Goal: Information Seeking & Learning: Learn about a topic

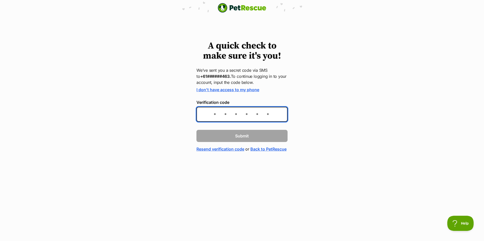
click at [266, 111] on input "Verification code" at bounding box center [241, 114] width 91 height 15
type input "115517"
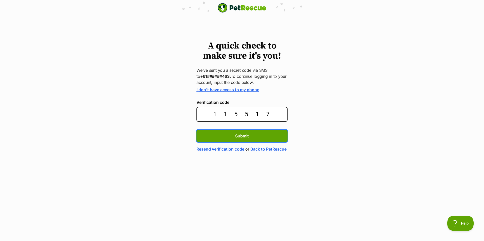
click at [196, 130] on button "Submit" at bounding box center [241, 136] width 91 height 12
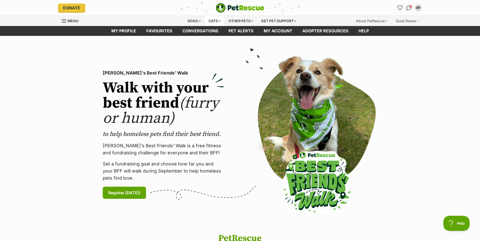
click at [219, 20] on div "Cats" at bounding box center [214, 21] width 19 height 10
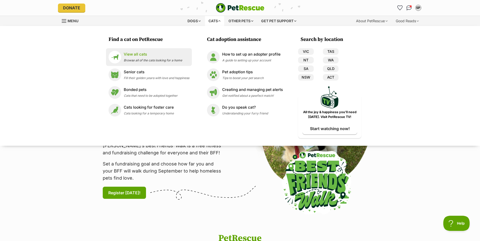
click at [155, 59] on span "Browse all of the cats looking for a home" at bounding box center [153, 60] width 58 height 4
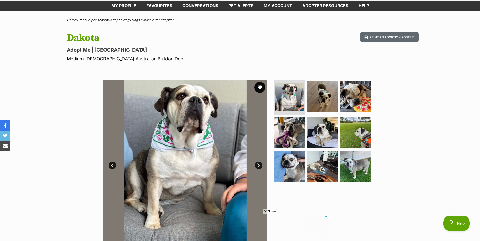
click at [259, 88] on button "favourite" at bounding box center [259, 87] width 11 height 11
click at [348, 156] on img at bounding box center [355, 167] width 33 height 33
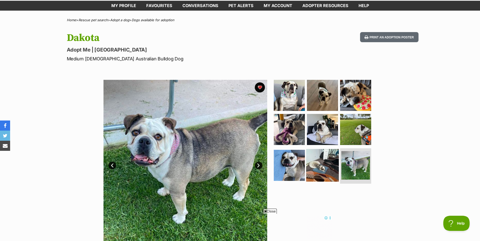
click at [329, 157] on img at bounding box center [322, 165] width 33 height 33
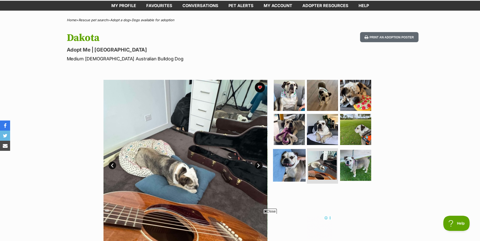
click at [300, 161] on img at bounding box center [289, 165] width 33 height 33
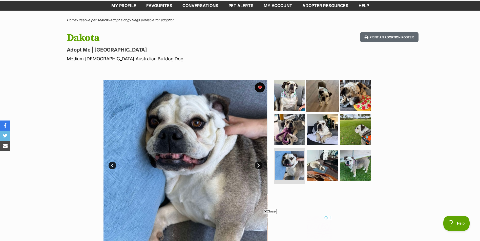
click at [326, 95] on img at bounding box center [322, 95] width 33 height 33
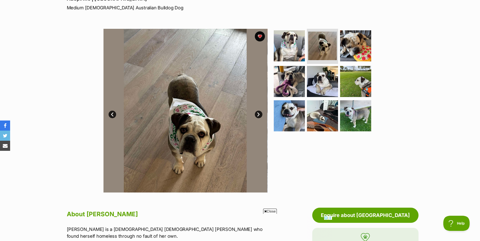
scroll to position [76, 0]
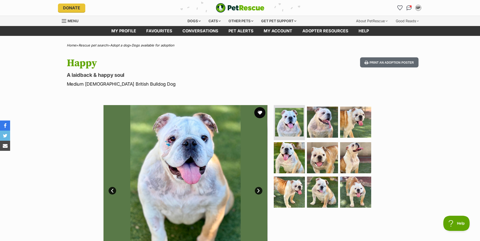
click at [258, 110] on button "favourite" at bounding box center [259, 112] width 11 height 11
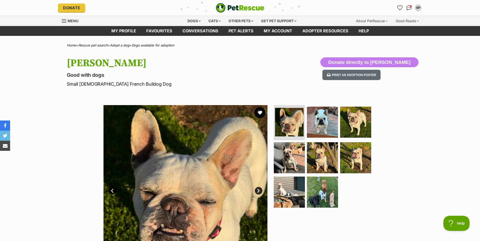
click at [258, 111] on button "favourite" at bounding box center [259, 112] width 11 height 11
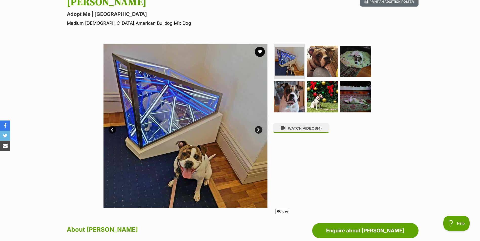
drag, startPoint x: 262, startPoint y: 50, endPoint x: 258, endPoint y: 19, distance: 30.8
click at [262, 50] on button "favourite" at bounding box center [260, 52] width 10 height 10
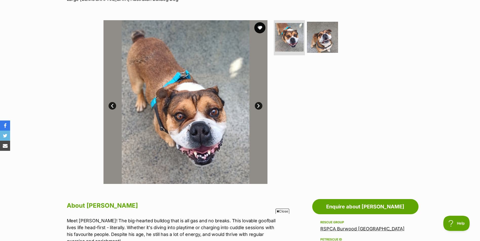
click at [261, 29] on button "favourite" at bounding box center [259, 27] width 11 height 11
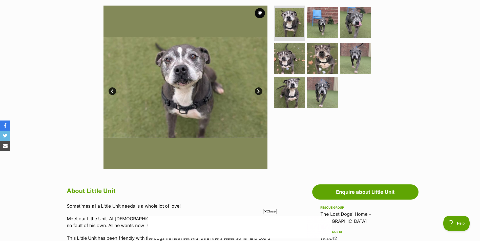
scroll to position [46, 0]
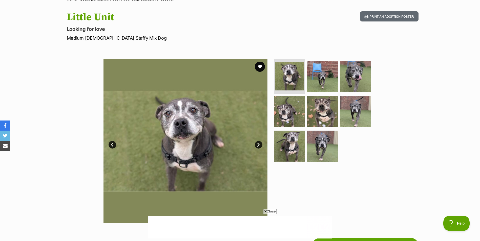
drag, startPoint x: 259, startPoint y: 66, endPoint x: 273, endPoint y: 50, distance: 21.1
click at [259, 66] on button "favourite" at bounding box center [260, 67] width 10 height 10
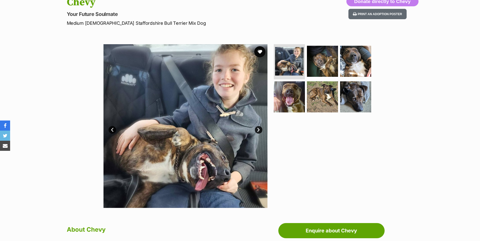
drag, startPoint x: 0, startPoint y: 0, endPoint x: 258, endPoint y: 54, distance: 263.6
click at [258, 54] on button "favourite" at bounding box center [259, 51] width 11 height 11
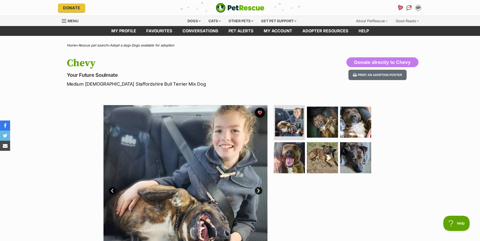
click at [399, 9] on icon "Favourites" at bounding box center [400, 8] width 6 height 6
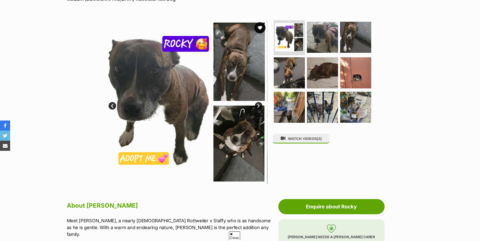
click at [261, 28] on button "favourite" at bounding box center [259, 27] width 11 height 11
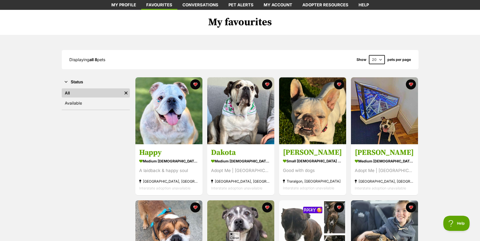
scroll to position [25, 0]
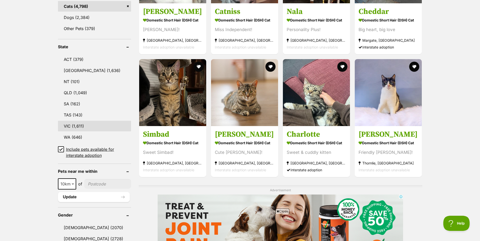
click at [85, 123] on link "VIC (1,611)" at bounding box center [94, 126] width 73 height 11
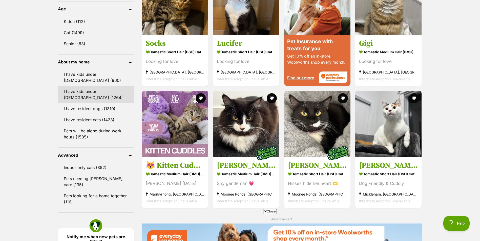
scroll to position [531, 0]
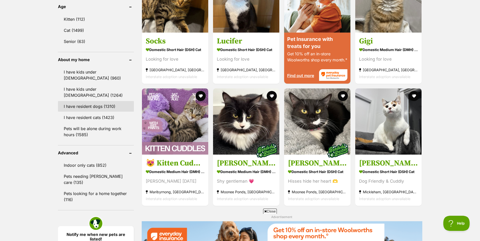
click at [102, 107] on link "I have resident dogs (1310)" at bounding box center [96, 106] width 76 height 11
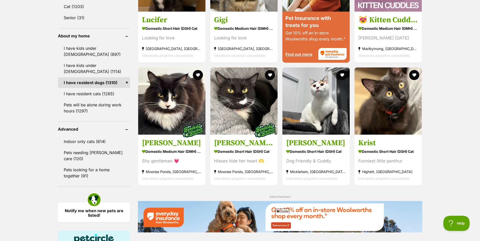
scroll to position [556, 0]
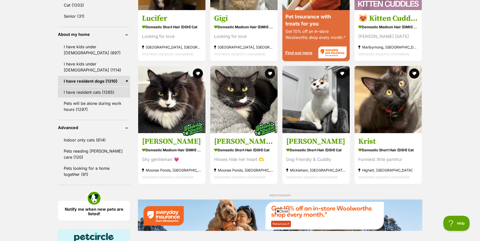
click at [104, 93] on link "I have resident cats (1265)" at bounding box center [94, 92] width 72 height 11
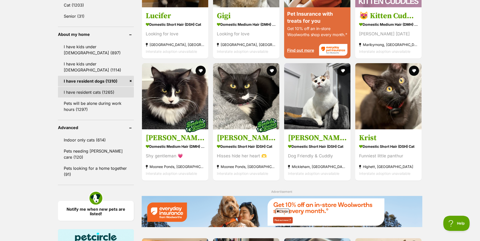
scroll to position [0, 0]
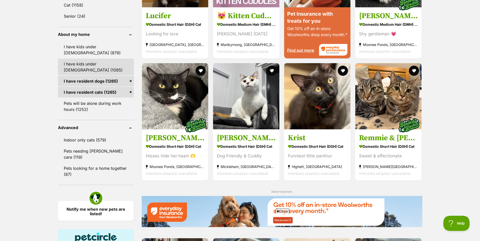
click at [98, 63] on link "I have kids under 12 years old (1085)" at bounding box center [96, 67] width 76 height 17
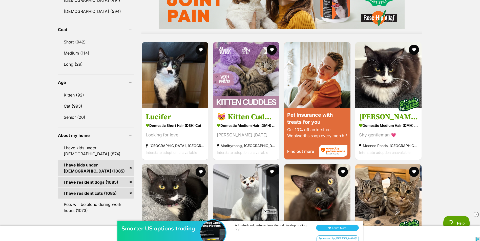
scroll to position [556, 0]
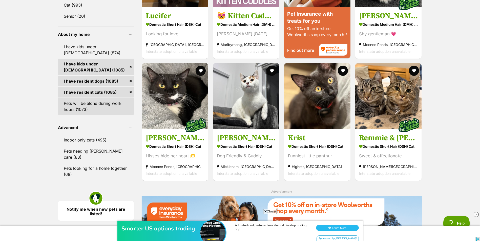
click at [100, 105] on link "Pets will be alone during work hours (1073)" at bounding box center [96, 106] width 76 height 17
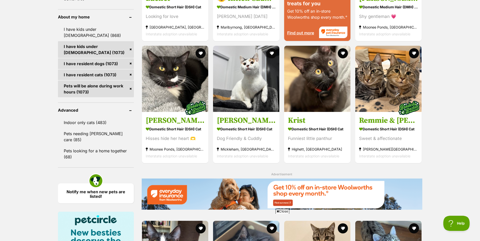
scroll to position [582, 0]
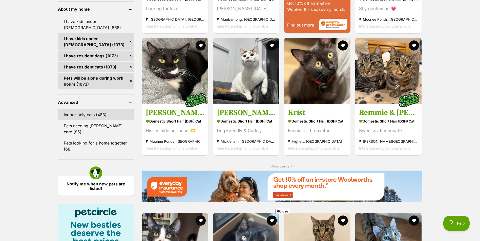
click at [102, 115] on link "Indoor only cats (483)" at bounding box center [96, 115] width 76 height 11
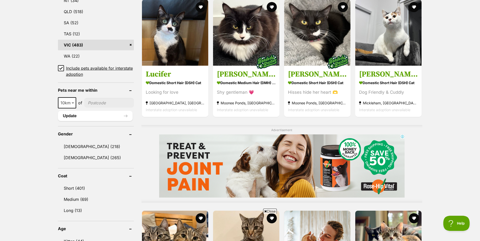
scroll to position [253, 0]
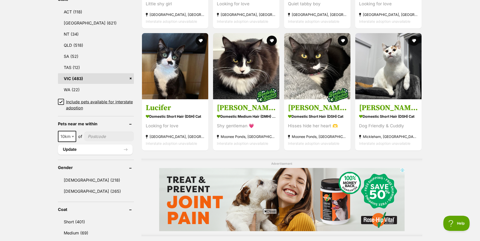
click at [59, 101] on icon at bounding box center [61, 102] width 4 height 4
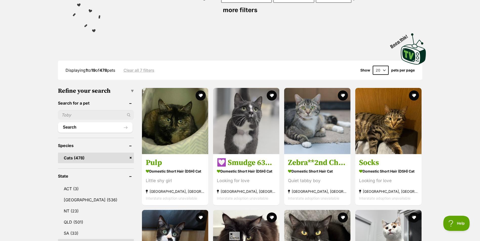
drag, startPoint x: 384, startPoint y: 70, endPoint x: 383, endPoint y: 75, distance: 5.0
click at [384, 70] on select "20 40 60" at bounding box center [381, 70] width 16 height 9
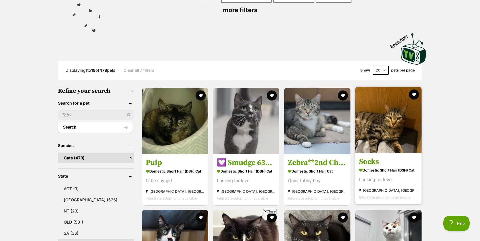
select select "60"
click at [373, 66] on select "20 40 60" at bounding box center [381, 70] width 16 height 9
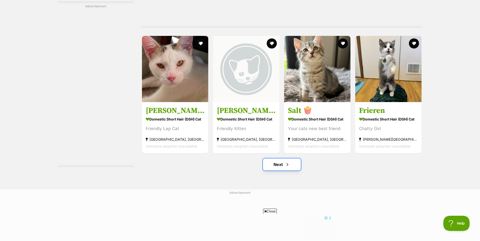
click at [285, 168] on span "Next page" at bounding box center [287, 165] width 5 height 6
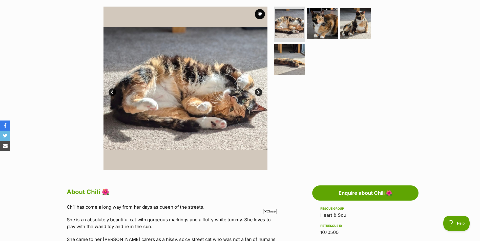
scroll to position [101, 0]
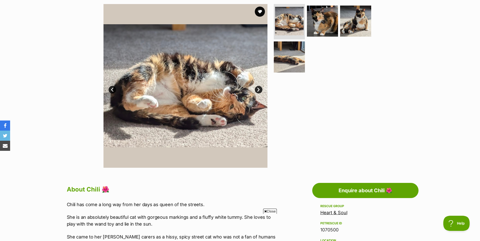
click at [257, 88] on link "Next" at bounding box center [259, 90] width 8 height 8
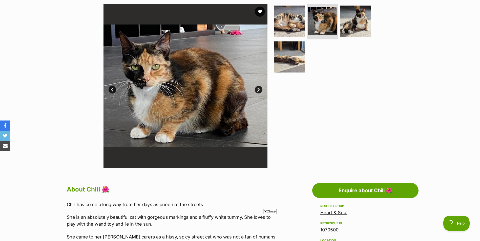
scroll to position [0, 0]
click at [257, 88] on link "Next" at bounding box center [259, 90] width 8 height 8
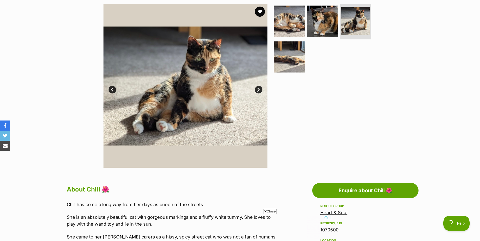
click at [257, 88] on link "Next" at bounding box center [259, 90] width 8 height 8
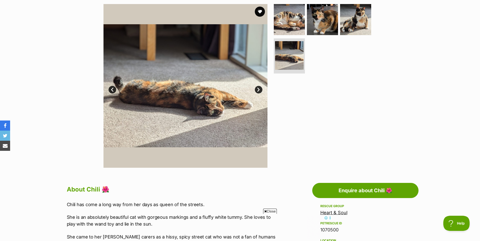
click at [257, 88] on link "Next" at bounding box center [259, 90] width 8 height 8
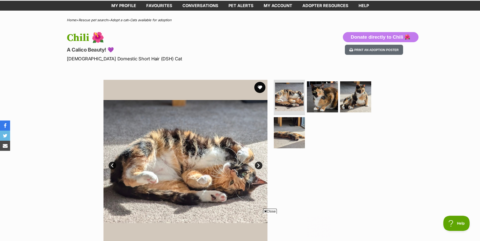
click at [258, 87] on button "favourite" at bounding box center [259, 87] width 11 height 11
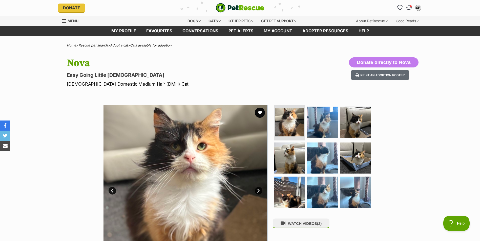
click at [256, 192] on link "Next" at bounding box center [259, 191] width 8 height 8
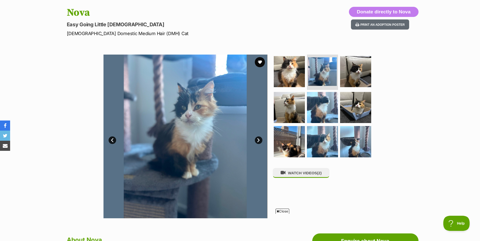
click at [258, 139] on link "Next" at bounding box center [259, 141] width 8 height 8
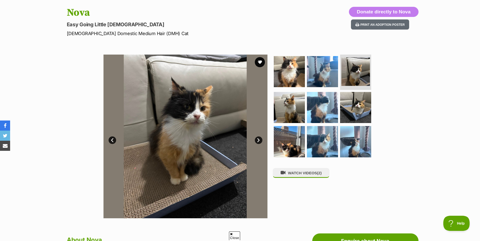
click at [258, 139] on link "Next" at bounding box center [259, 141] width 8 height 8
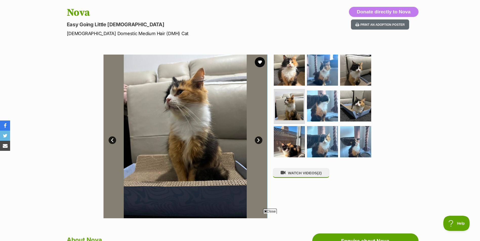
click at [258, 139] on link "Next" at bounding box center [259, 141] width 8 height 8
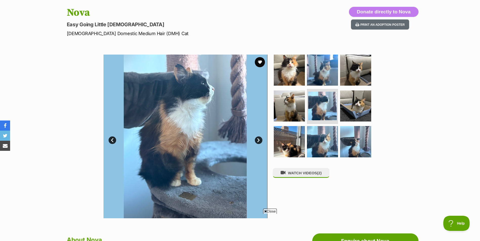
click at [258, 139] on link "Next" at bounding box center [259, 141] width 8 height 8
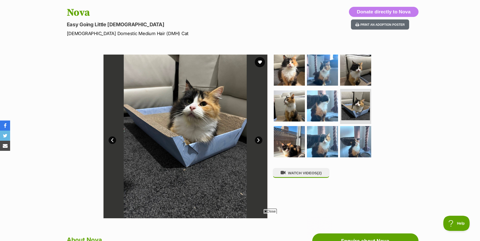
click at [258, 139] on link "Next" at bounding box center [259, 141] width 8 height 8
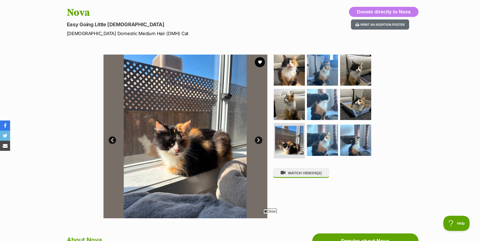
click at [257, 140] on link "Next" at bounding box center [259, 141] width 8 height 8
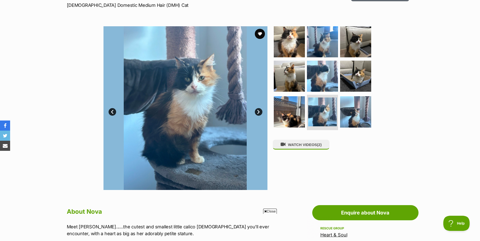
scroll to position [51, 0]
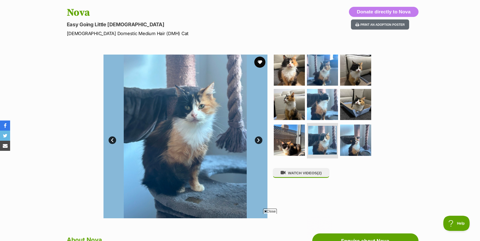
click at [260, 61] on button "favourite" at bounding box center [259, 62] width 11 height 11
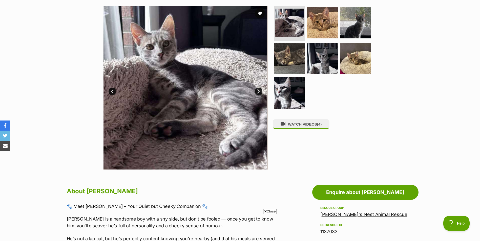
scroll to position [76, 0]
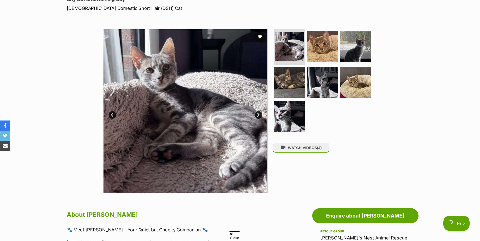
click at [257, 114] on link "Next" at bounding box center [259, 115] width 8 height 8
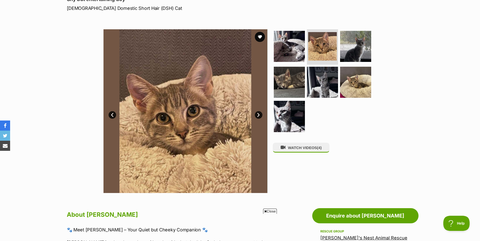
click at [257, 114] on link "Next" at bounding box center [259, 115] width 8 height 8
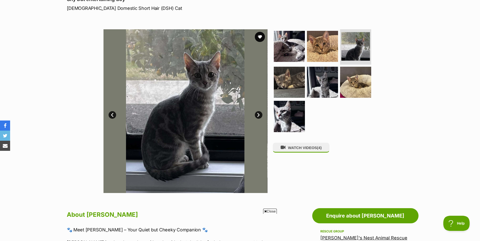
click at [257, 114] on link "Next" at bounding box center [259, 115] width 8 height 8
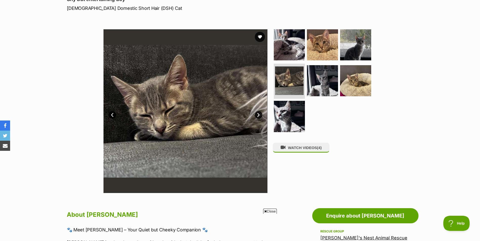
click at [257, 114] on link "Next" at bounding box center [259, 115] width 8 height 8
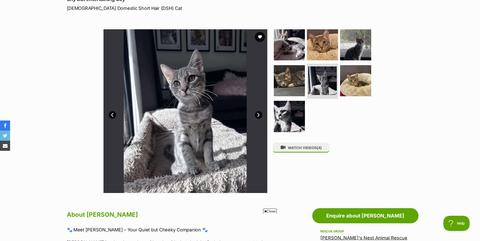
click at [257, 114] on link "Next" at bounding box center [259, 115] width 8 height 8
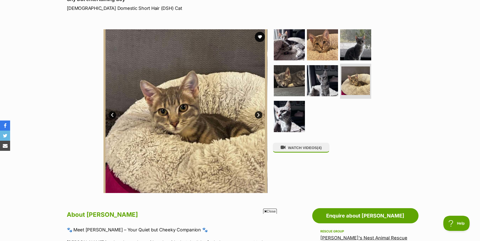
click at [257, 114] on link "Next" at bounding box center [259, 115] width 8 height 8
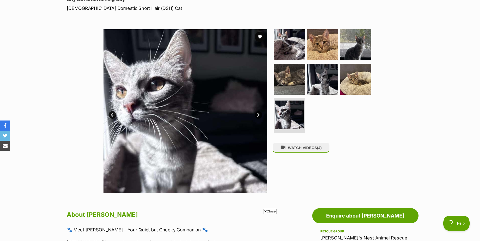
click at [257, 114] on link "Next" at bounding box center [259, 115] width 8 height 8
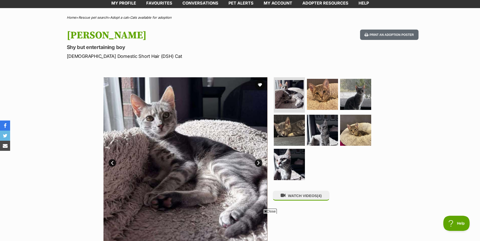
scroll to position [25, 0]
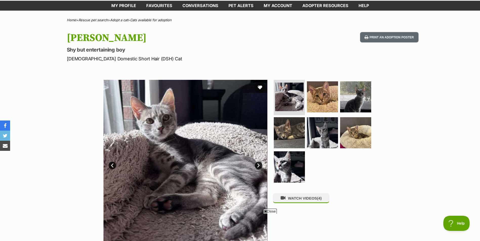
click at [262, 87] on button "favourite" at bounding box center [259, 87] width 11 height 11
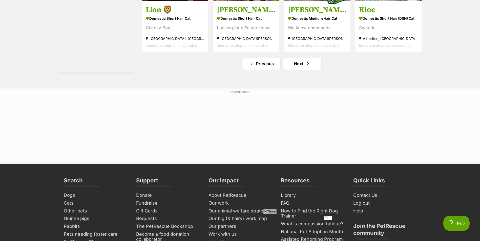
scroll to position [2706, 0]
click at [300, 70] on link "Next" at bounding box center [302, 63] width 38 height 12
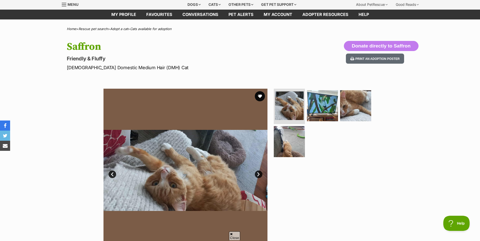
scroll to position [25, 0]
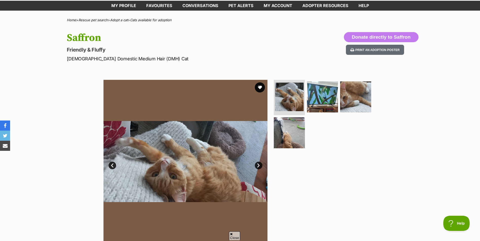
click at [257, 169] on img at bounding box center [185, 162] width 164 height 164
click at [259, 164] on link "Next" at bounding box center [259, 166] width 8 height 8
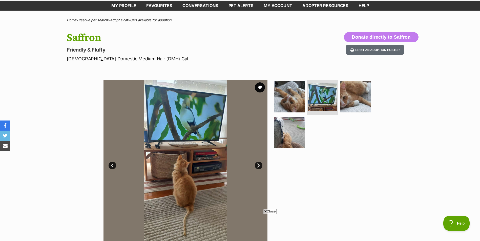
click at [259, 164] on link "Next" at bounding box center [259, 166] width 8 height 8
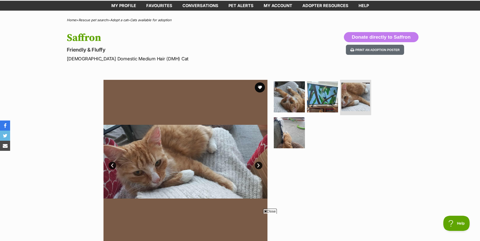
click at [259, 164] on link "Next" at bounding box center [259, 166] width 8 height 8
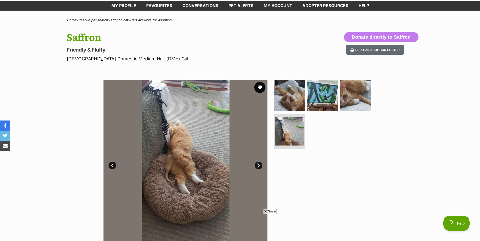
click at [259, 88] on button "favourite" at bounding box center [259, 87] width 11 height 11
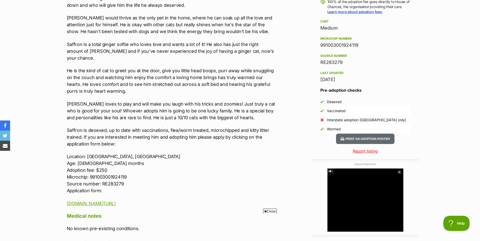
scroll to position [405, 0]
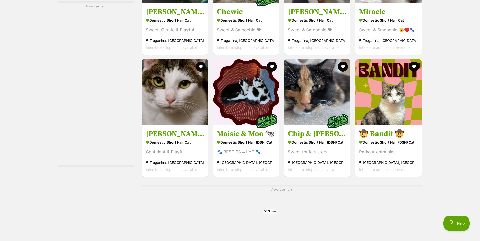
scroll to position [1315, 0]
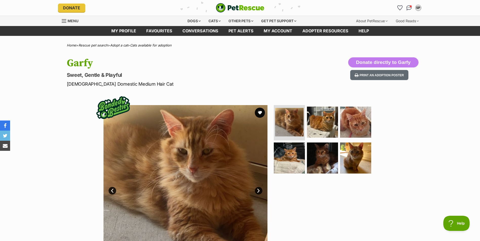
scroll to position [51, 0]
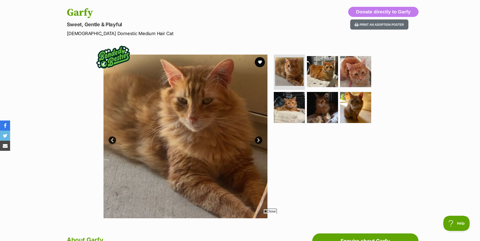
click at [260, 140] on link "Next" at bounding box center [259, 141] width 8 height 8
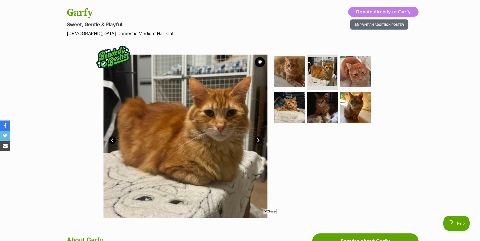
click at [260, 140] on link "Next" at bounding box center [259, 141] width 8 height 8
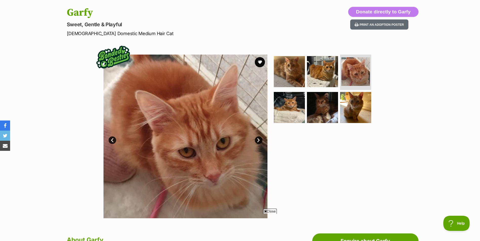
click at [260, 140] on link "Next" at bounding box center [259, 141] width 8 height 8
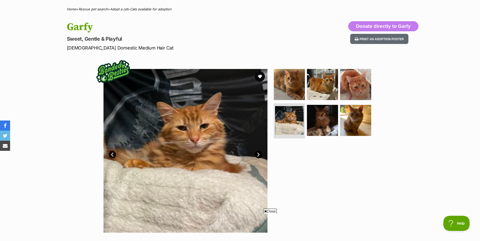
scroll to position [25, 0]
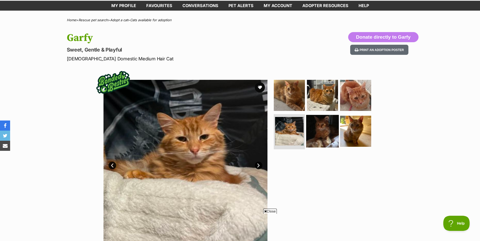
click at [312, 133] on img at bounding box center [322, 131] width 33 height 33
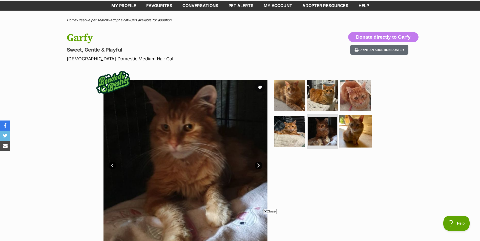
click at [357, 129] on img at bounding box center [355, 131] width 33 height 33
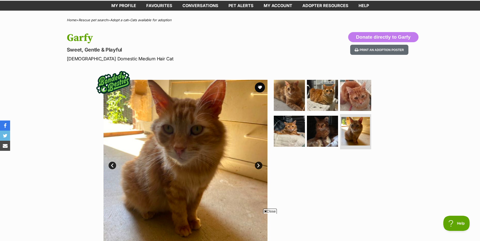
drag, startPoint x: 259, startPoint y: 88, endPoint x: 261, endPoint y: 82, distance: 6.3
click at [258, 88] on button "favourite" at bounding box center [260, 87] width 10 height 10
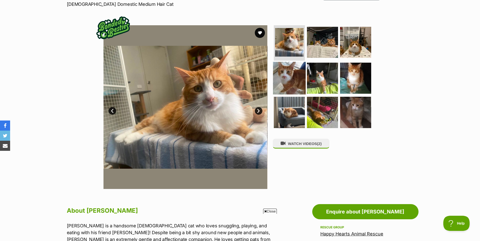
scroll to position [76, 0]
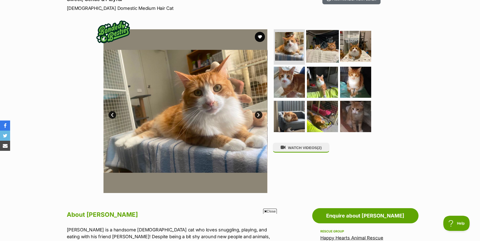
click at [318, 44] on img at bounding box center [322, 46] width 33 height 33
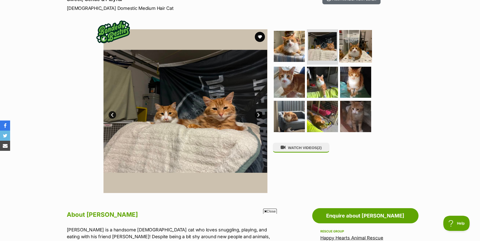
click at [352, 51] on img at bounding box center [355, 46] width 33 height 33
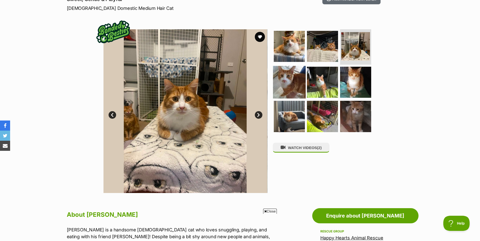
click at [291, 78] on img at bounding box center [289, 82] width 33 height 33
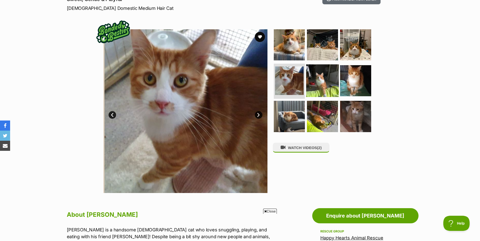
click at [318, 79] on img at bounding box center [322, 80] width 33 height 33
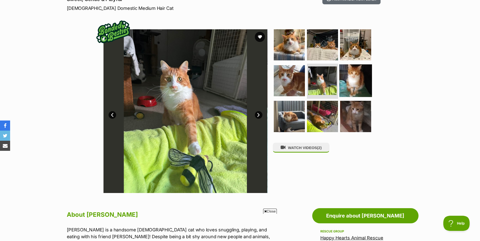
click at [355, 86] on img at bounding box center [355, 80] width 33 height 33
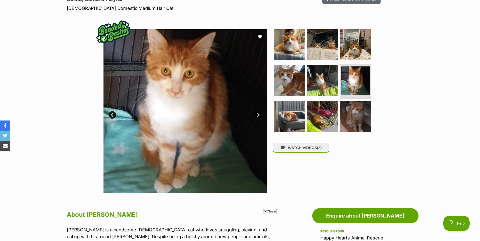
scroll to position [0, 0]
click at [261, 33] on button "favourite" at bounding box center [259, 36] width 11 height 11
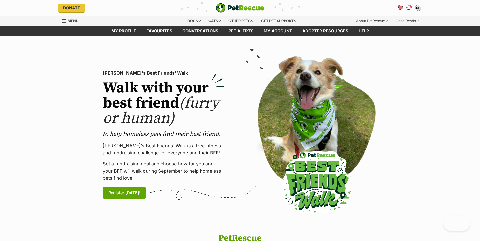
click at [403, 7] on link "Favourites" at bounding box center [400, 8] width 10 height 10
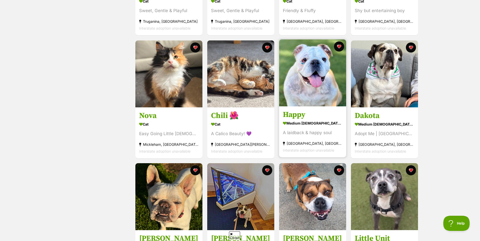
scroll to position [228, 0]
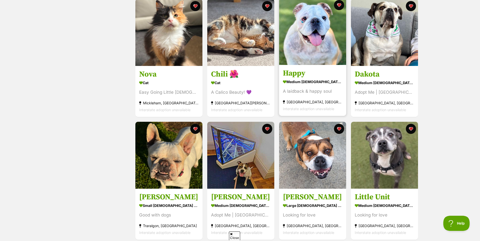
click at [314, 36] on img at bounding box center [312, 31] width 67 height 67
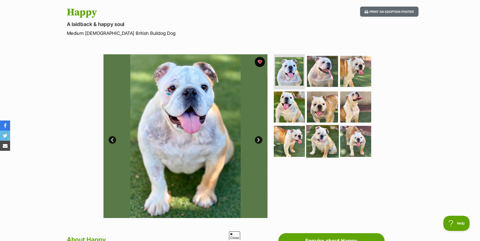
scroll to position [51, 0]
drag, startPoint x: 68, startPoint y: 11, endPoint x: 102, endPoint y: 12, distance: 34.1
click at [102, 12] on h1 "Happy" at bounding box center [174, 13] width 214 height 12
click at [444, 70] on div "Available 1 of 9 images 1 of 9 images 1 of 9 images 1 of 9 images 1 of 9 images…" at bounding box center [240, 132] width 480 height 171
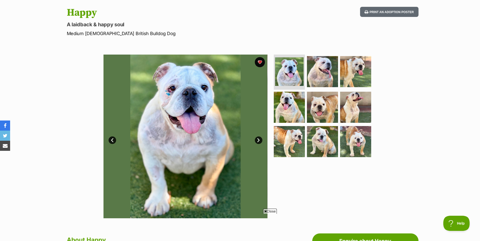
scroll to position [0, 0]
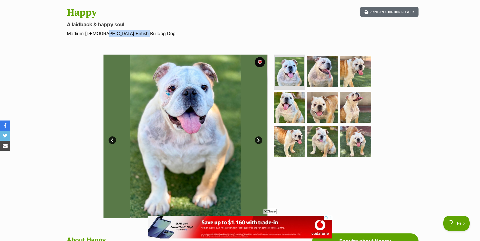
drag, startPoint x: 101, startPoint y: 33, endPoint x: 143, endPoint y: 31, distance: 42.3
click at [143, 31] on p "Medium [DEMOGRAPHIC_DATA] British Bulldog Dog" at bounding box center [174, 33] width 214 height 7
click at [259, 137] on link "Next" at bounding box center [259, 141] width 8 height 8
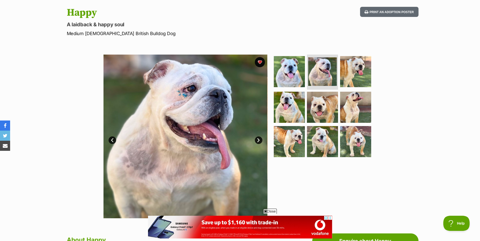
click at [259, 137] on link "Next" at bounding box center [259, 141] width 8 height 8
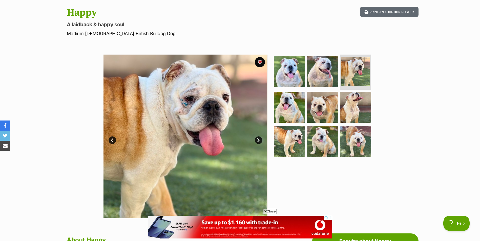
click at [259, 137] on link "Next" at bounding box center [259, 141] width 8 height 8
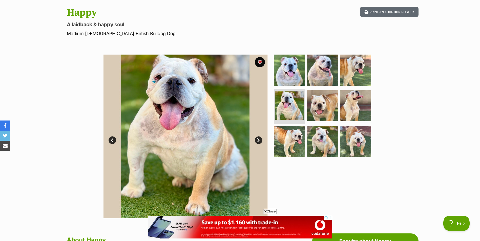
click at [259, 137] on link "Next" at bounding box center [259, 141] width 8 height 8
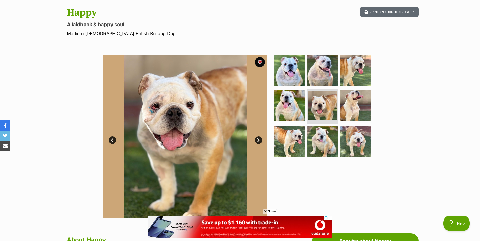
click at [259, 140] on link "Next" at bounding box center [259, 141] width 8 height 8
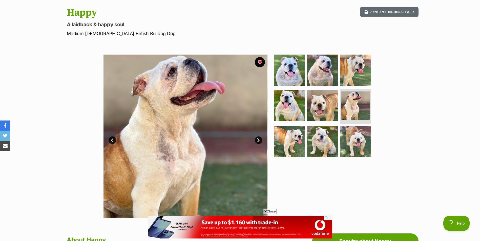
click at [259, 140] on link "Next" at bounding box center [259, 141] width 8 height 8
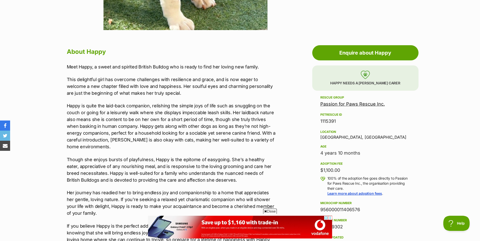
scroll to position [253, 0]
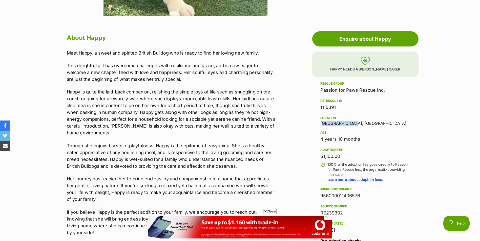
drag, startPoint x: 322, startPoint y: 124, endPoint x: 364, endPoint y: 125, distance: 42.5
click at [364, 125] on div "Location [GEOGRAPHIC_DATA], [GEOGRAPHIC_DATA]" at bounding box center [365, 120] width 90 height 11
drag, startPoint x: 364, startPoint y: 125, endPoint x: 442, endPoint y: 146, distance: 81.1
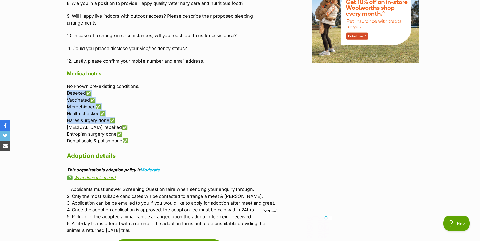
scroll to position [0, 0]
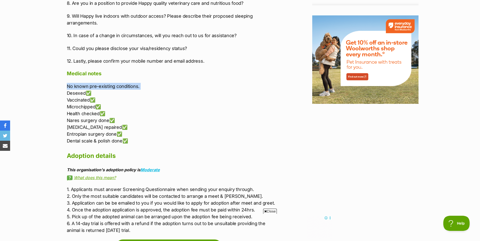
drag, startPoint x: 67, startPoint y: 95, endPoint x: 155, endPoint y: 82, distance: 88.7
click at [159, 99] on p "No known pre-existing conditions. Desexed✅ Vaccinated✅ Microchipped✅ Health che…" at bounding box center [171, 113] width 209 height 61
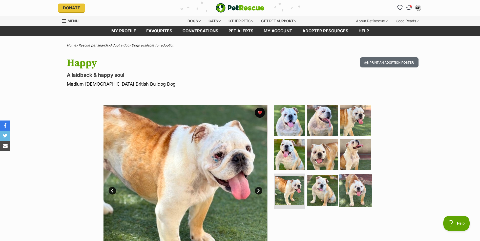
click at [354, 183] on img at bounding box center [355, 191] width 33 height 33
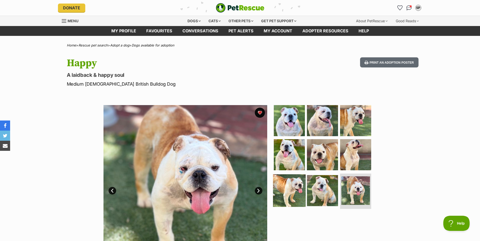
click at [290, 193] on img at bounding box center [289, 191] width 33 height 33
